Goal: Navigation & Orientation: Find specific page/section

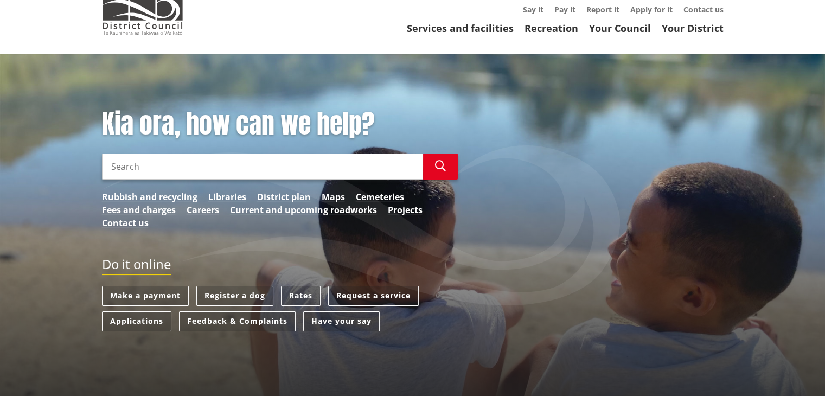
scroll to position [50, 0]
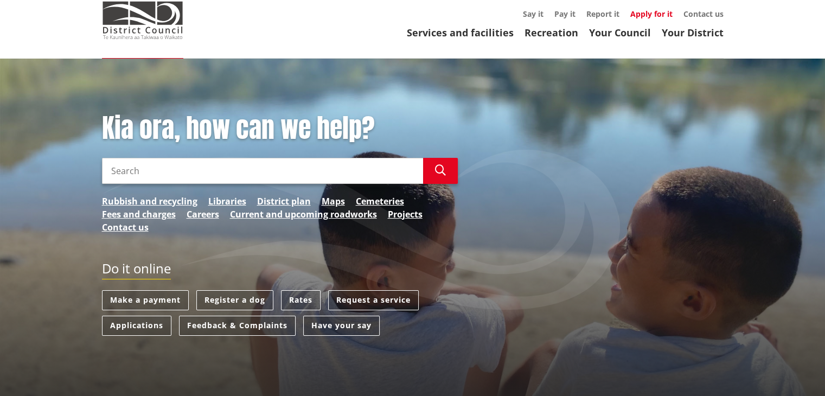
click at [654, 15] on link "Apply for it" at bounding box center [651, 14] width 42 height 10
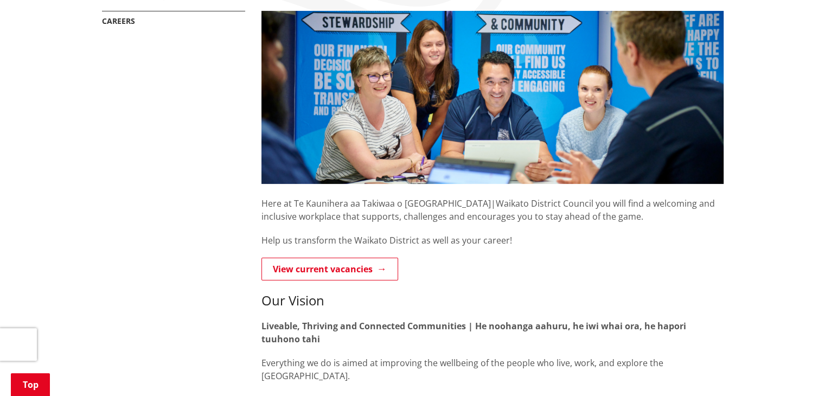
scroll to position [271, 0]
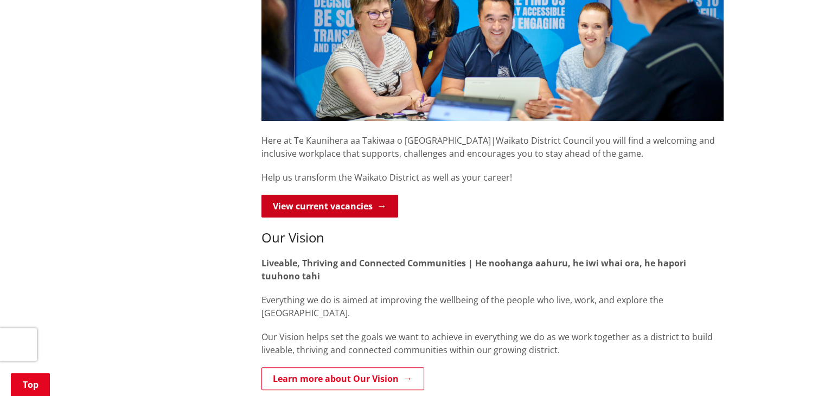
click at [376, 204] on link "View current vacancies" at bounding box center [329, 206] width 137 height 23
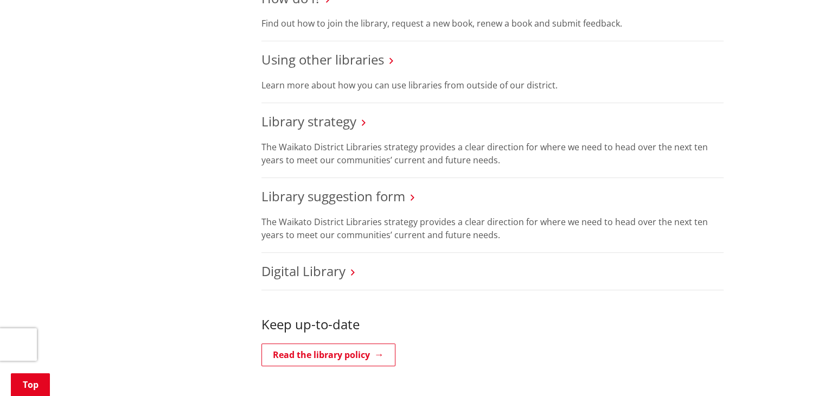
scroll to position [705, 0]
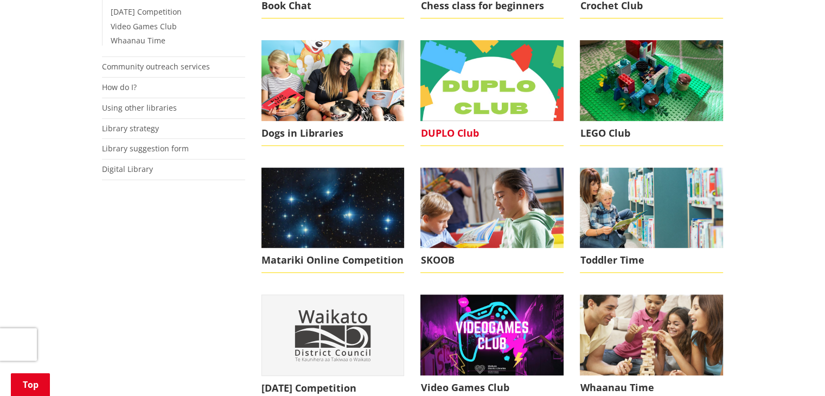
scroll to position [542, 0]
